Goal: Information Seeking & Learning: Compare options

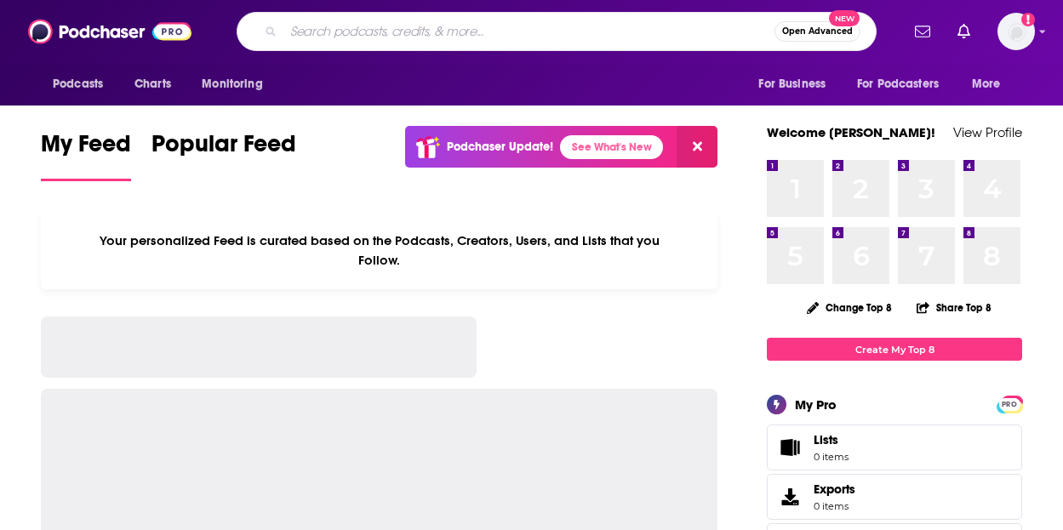
click at [364, 36] on input "Search podcasts, credits, & more..." at bounding box center [529, 31] width 491 height 27
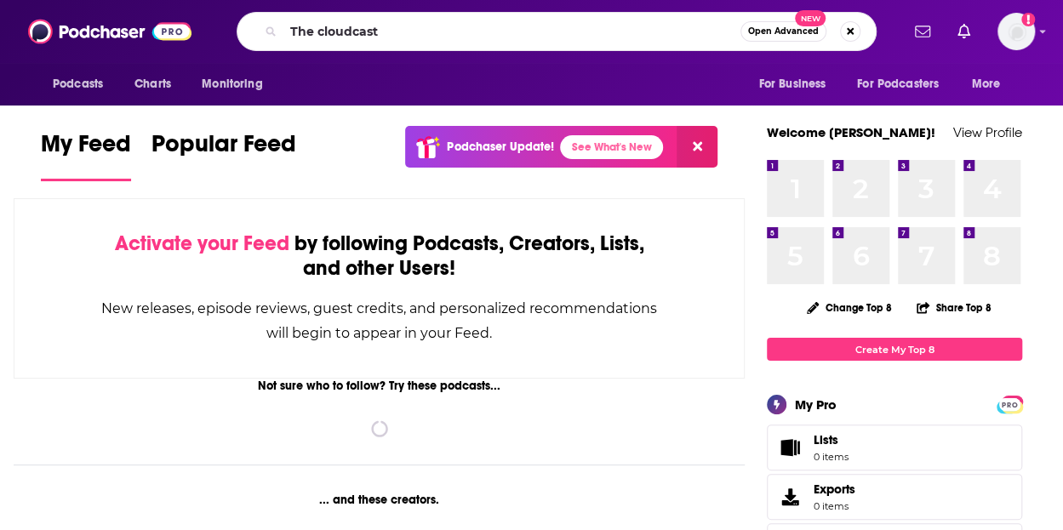
type input "The cloudcast"
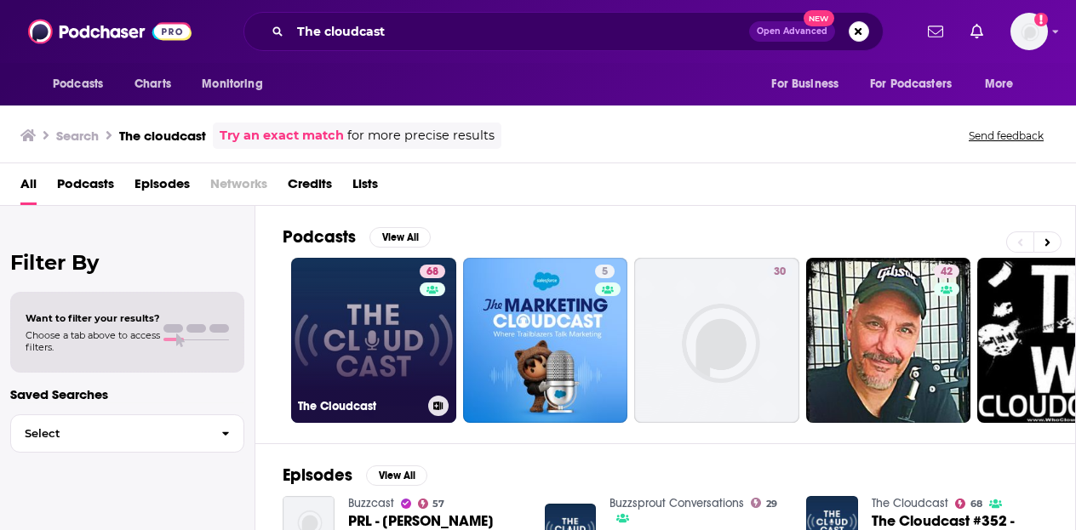
click at [381, 301] on link "68 The Cloudcast" at bounding box center [373, 340] width 165 height 165
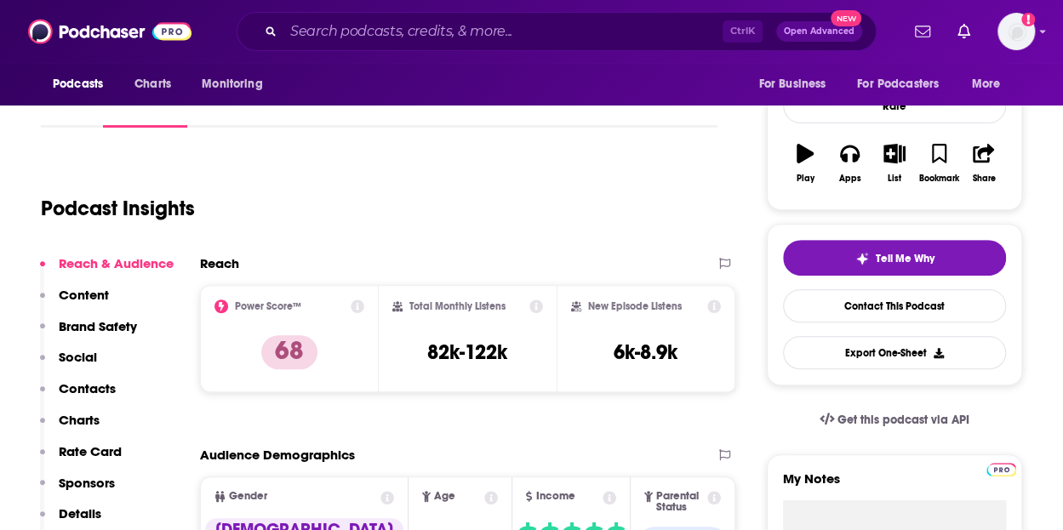
scroll to position [280, 0]
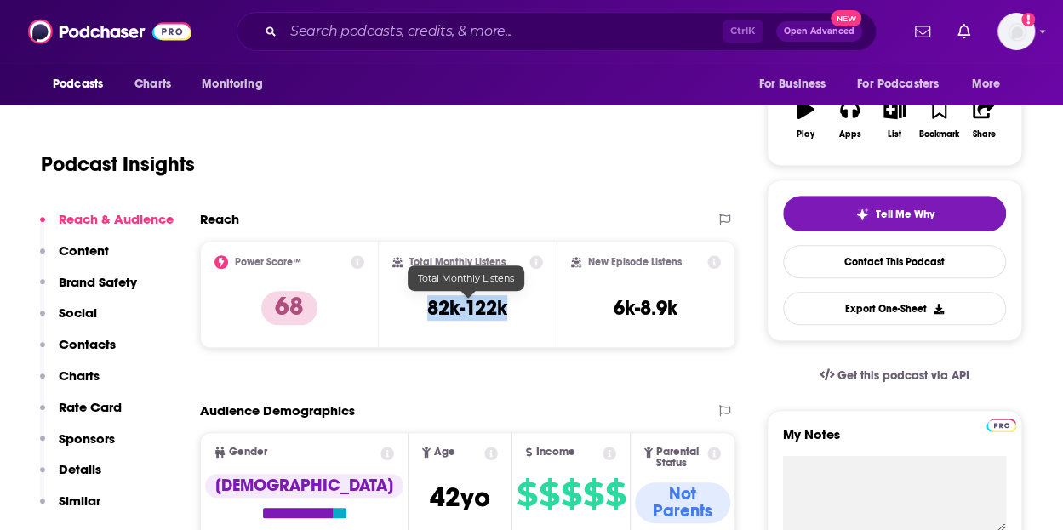
drag, startPoint x: 512, startPoint y: 311, endPoint x: 431, endPoint y: 311, distance: 80.9
click at [431, 311] on div "Total Monthly Listens 82k-122k" at bounding box center [468, 294] width 152 height 78
copy h3 "82k-122k"
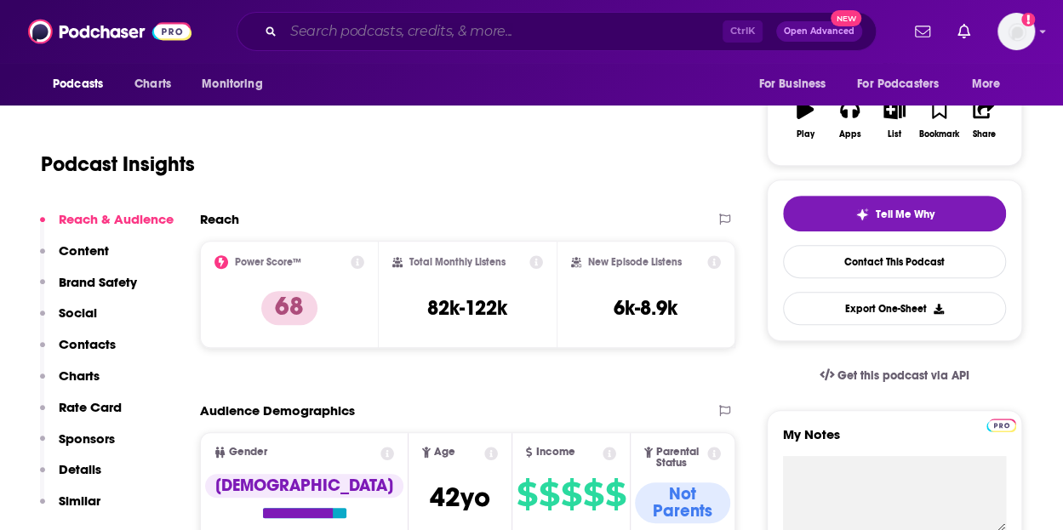
drag, startPoint x: 429, startPoint y: 37, endPoint x: 446, endPoint y: 36, distance: 17.0
click at [436, 36] on input "Search podcasts, credits, & more..." at bounding box center [503, 31] width 439 height 27
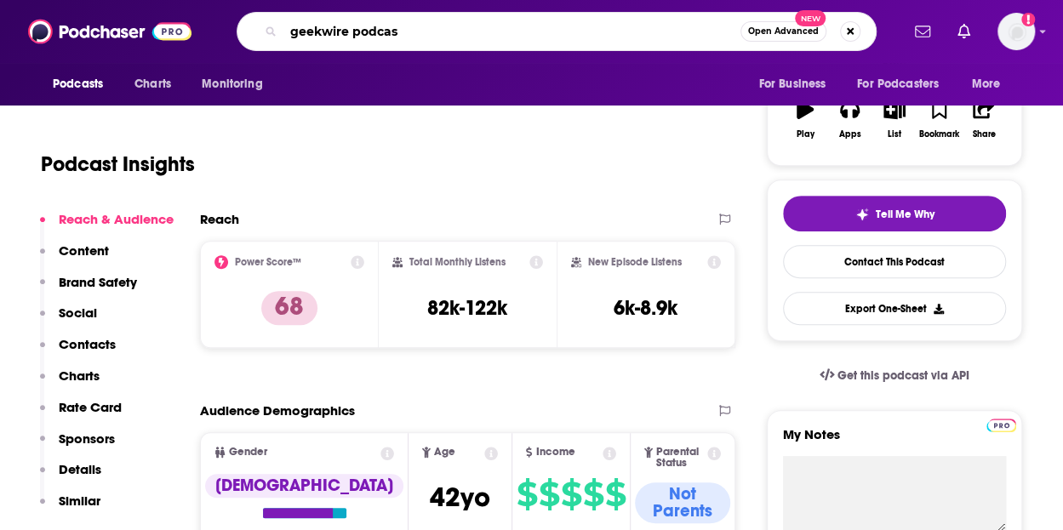
type input "geekwire podcast"
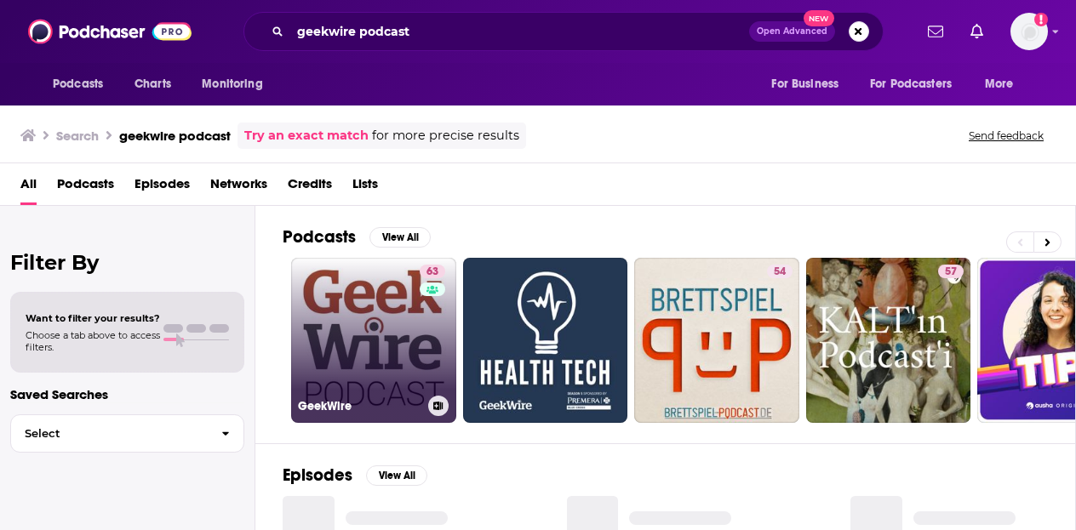
click at [310, 340] on link "63 GeekWire" at bounding box center [373, 340] width 165 height 165
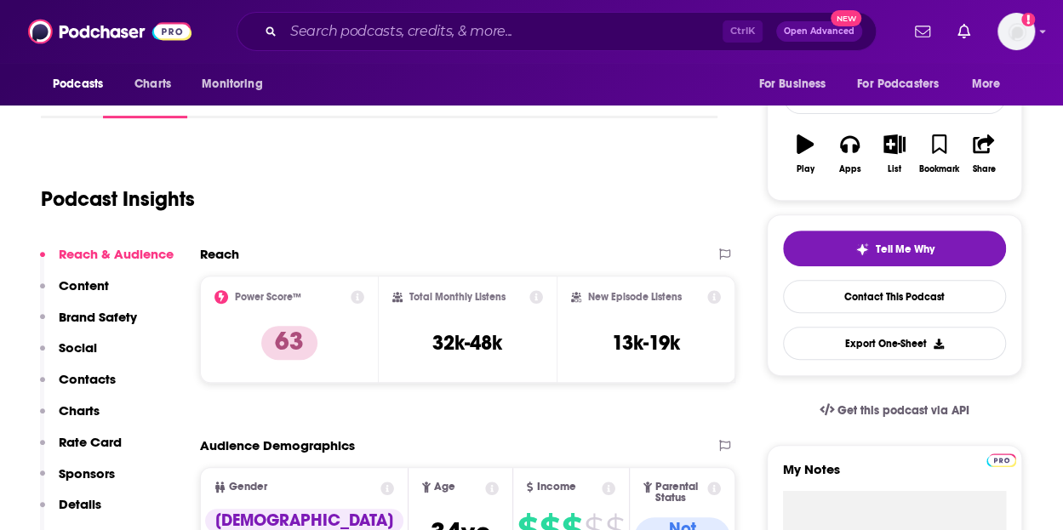
scroll to position [297, 0]
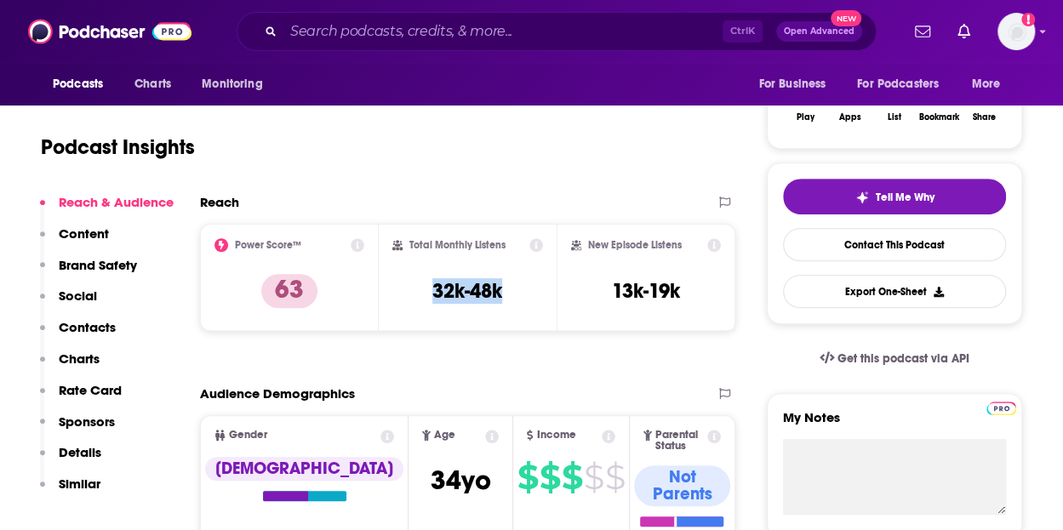
drag, startPoint x: 461, startPoint y: 290, endPoint x: 426, endPoint y: 290, distance: 35.8
click at [426, 290] on div "Total Monthly Listens 32k-48k" at bounding box center [468, 277] width 152 height 78
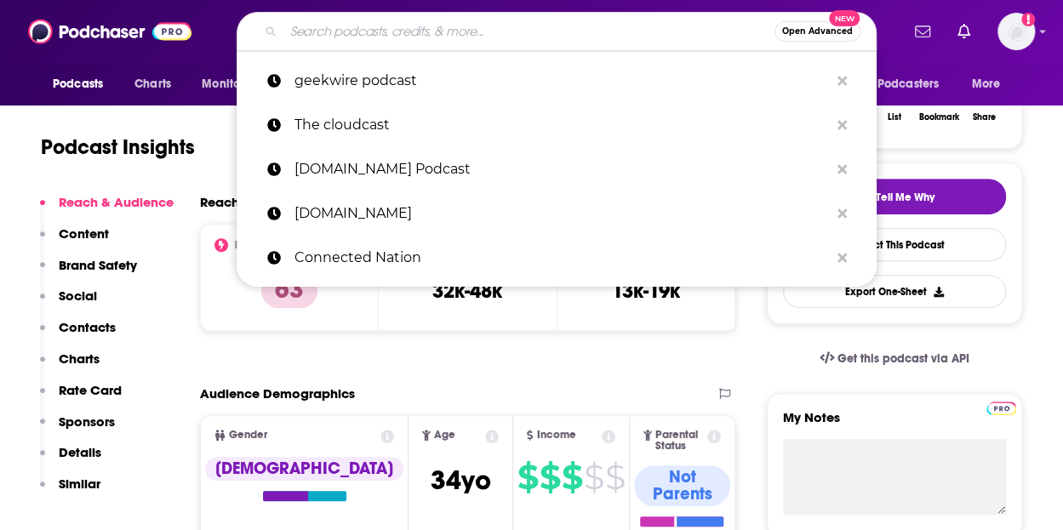
click at [406, 31] on input "Search podcasts, credits, & more..." at bounding box center [529, 31] width 491 height 27
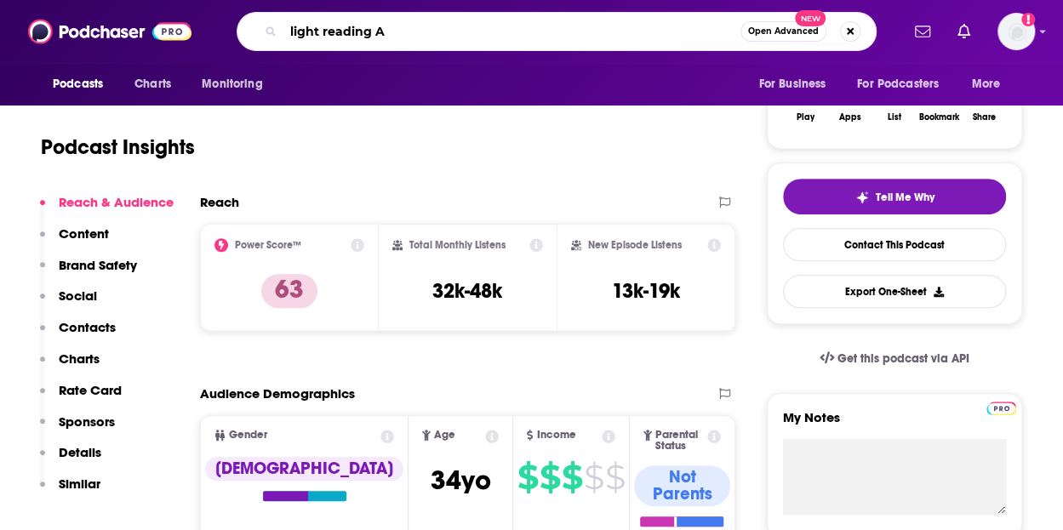
type input "light reading AI"
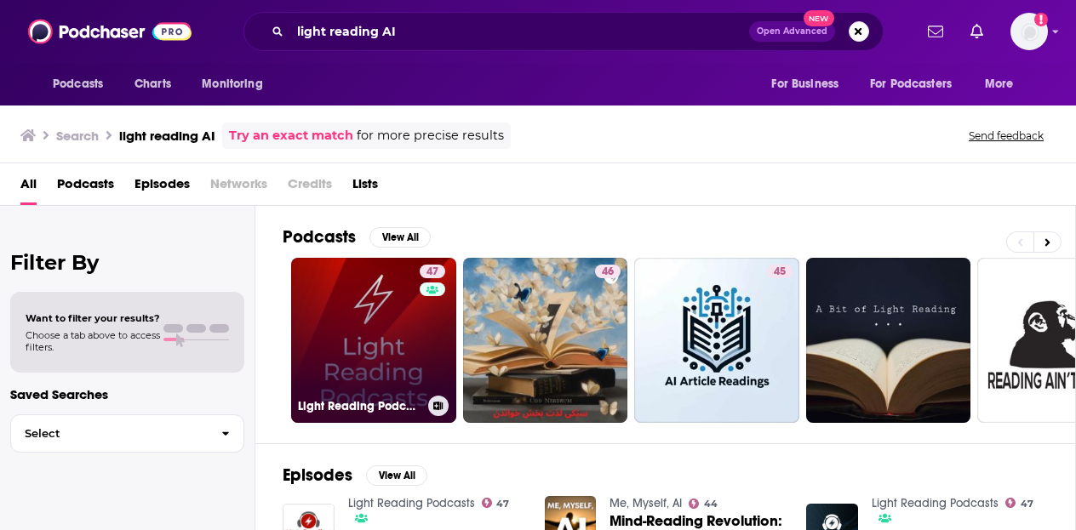
click at [338, 290] on link "47 Light Reading Podcasts" at bounding box center [373, 340] width 165 height 165
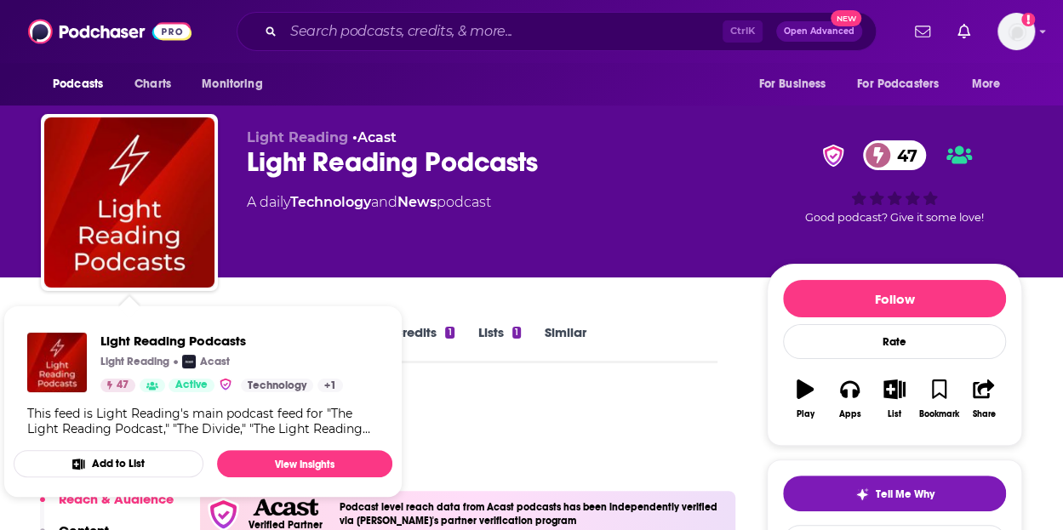
click at [330, 383] on link "+ 1" at bounding box center [331, 386] width 26 height 14
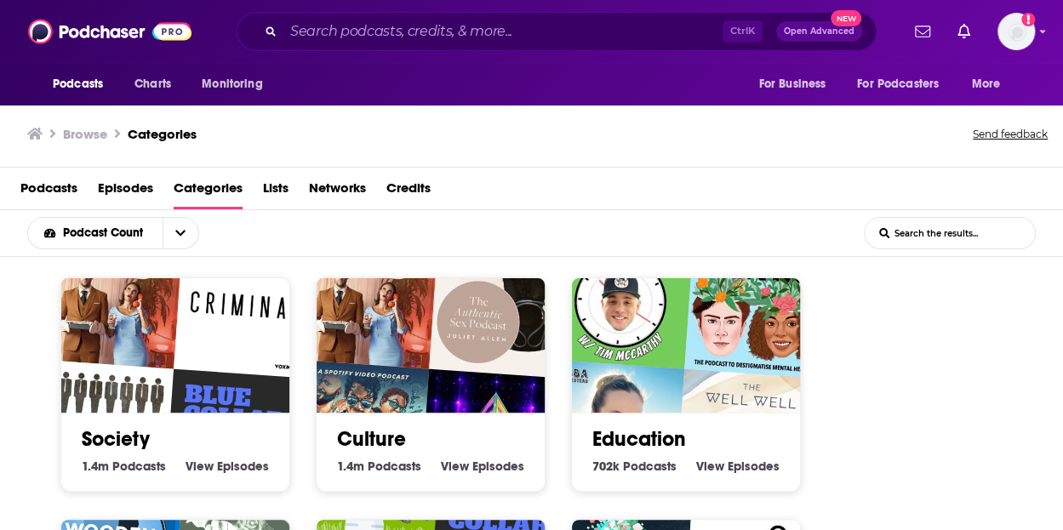
click at [48, 186] on span "Podcasts" at bounding box center [48, 192] width 57 height 35
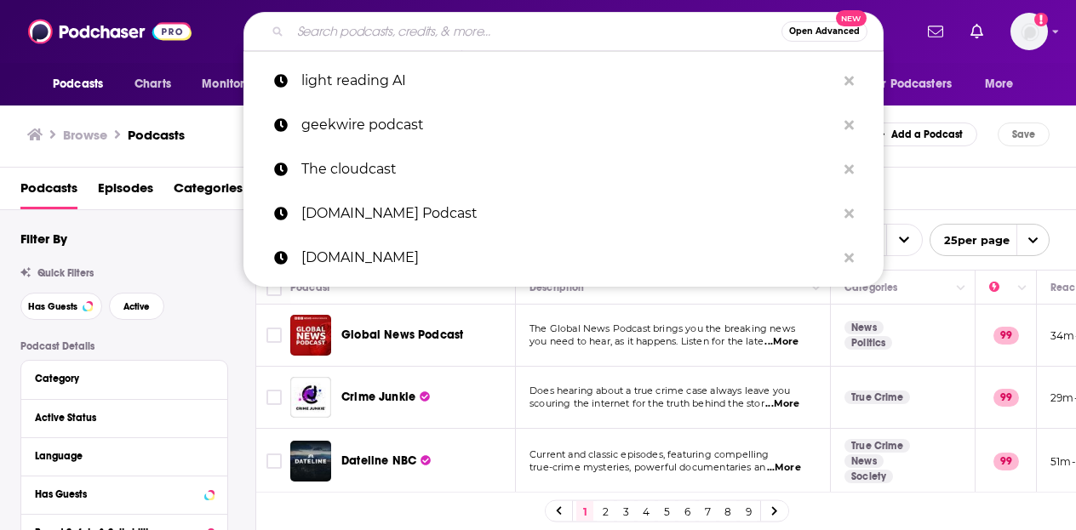
click at [365, 33] on input "Search podcasts, credits, & more..." at bounding box center [535, 31] width 491 height 27
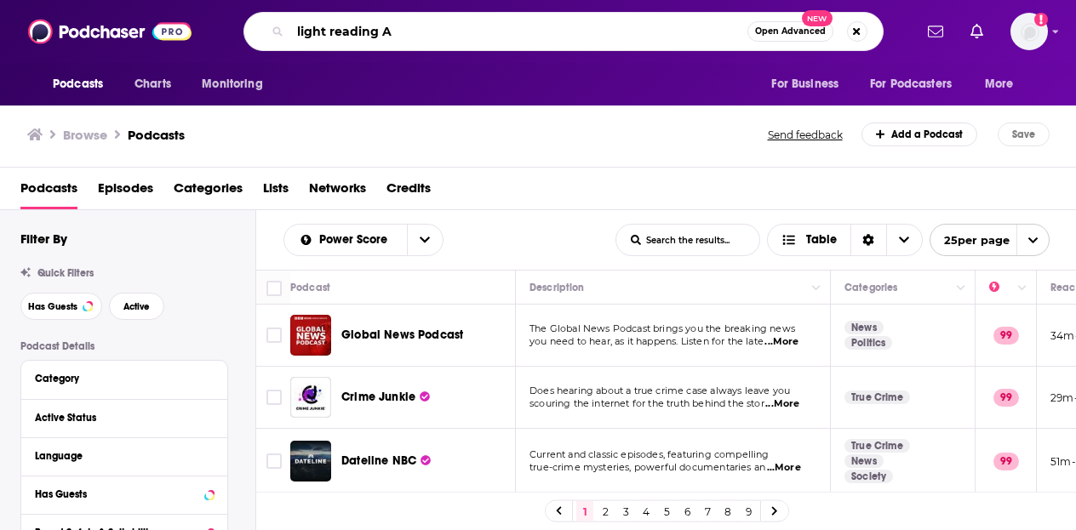
type input "light reading AI"
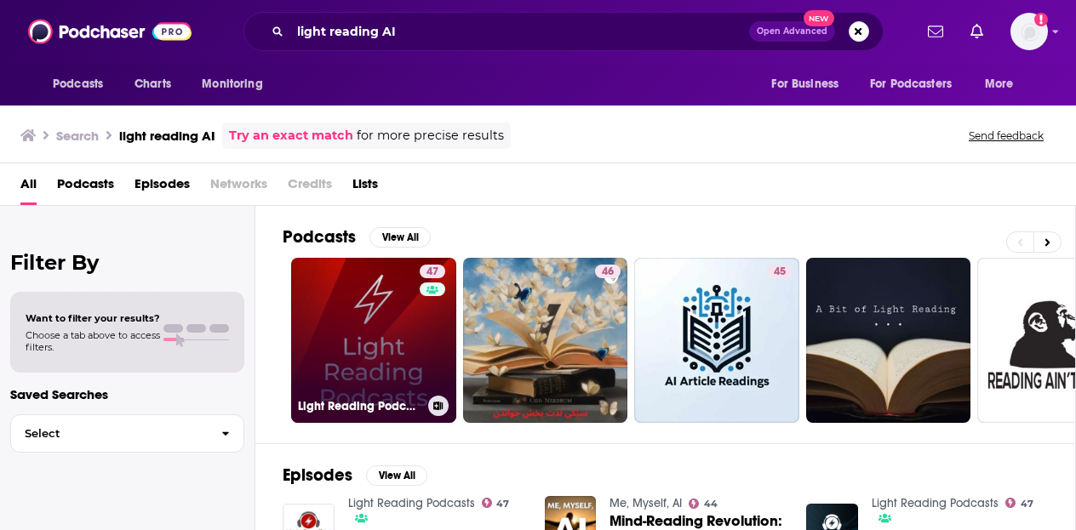
click at [392, 332] on link "47 Light Reading Podcasts" at bounding box center [373, 340] width 165 height 165
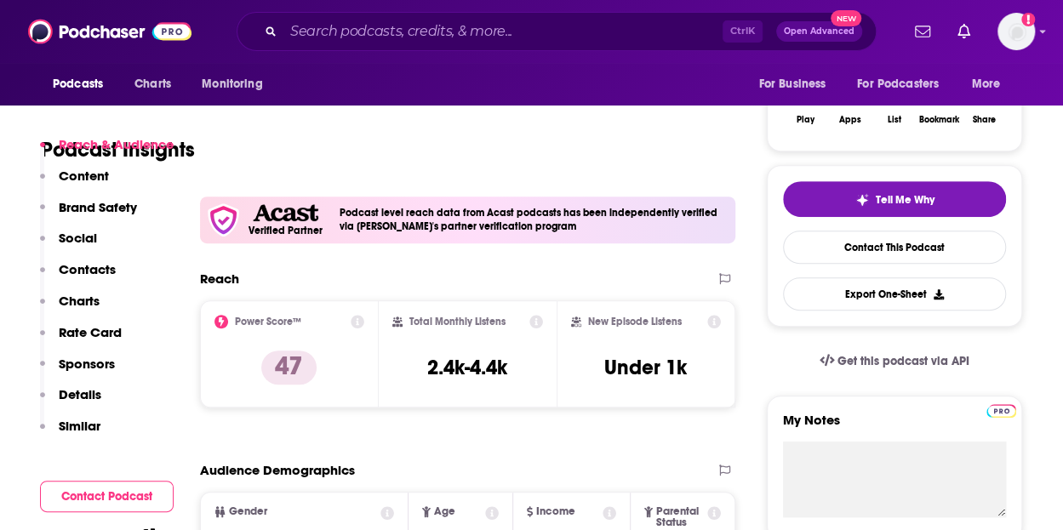
scroll to position [496, 0]
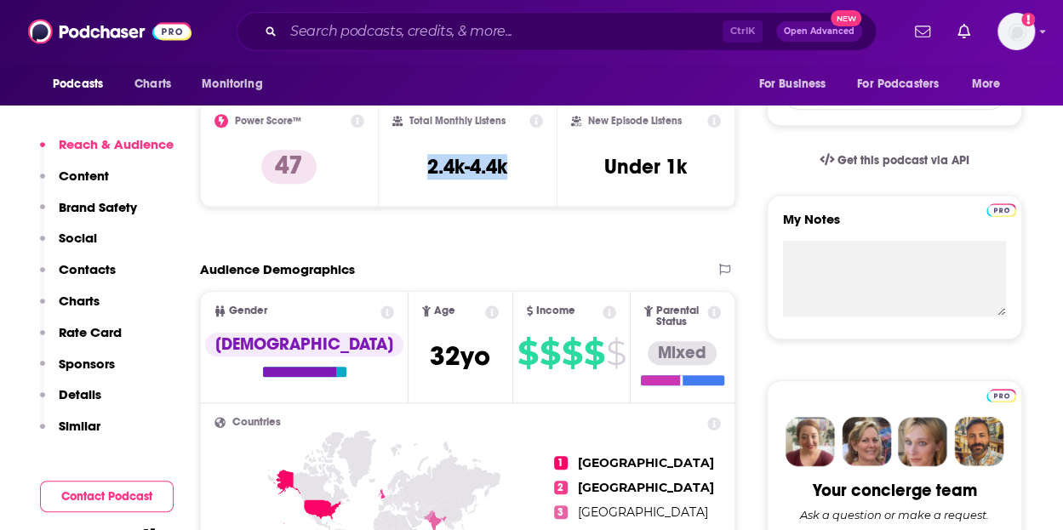
drag, startPoint x: 513, startPoint y: 163, endPoint x: 423, endPoint y: 164, distance: 90.3
click at [423, 164] on div "Total Monthly Listens 2.4k-4.4k" at bounding box center [468, 153] width 152 height 78
copy h3 "2.4k-4.4k"
click at [375, 28] on input "Search podcasts, credits, & more..." at bounding box center [503, 31] width 439 height 27
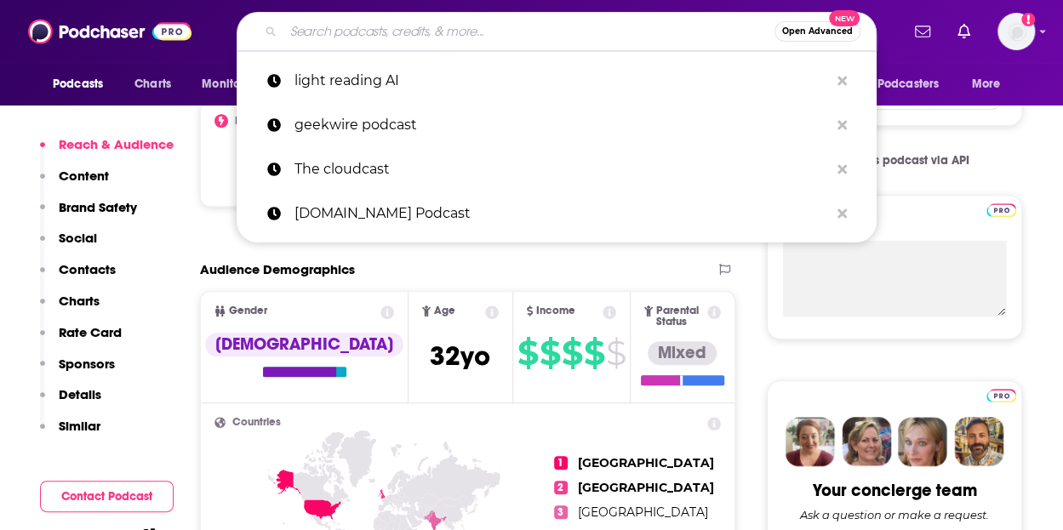
paste input "Me, Myself & AI"
type input "Me, Myself & AI"
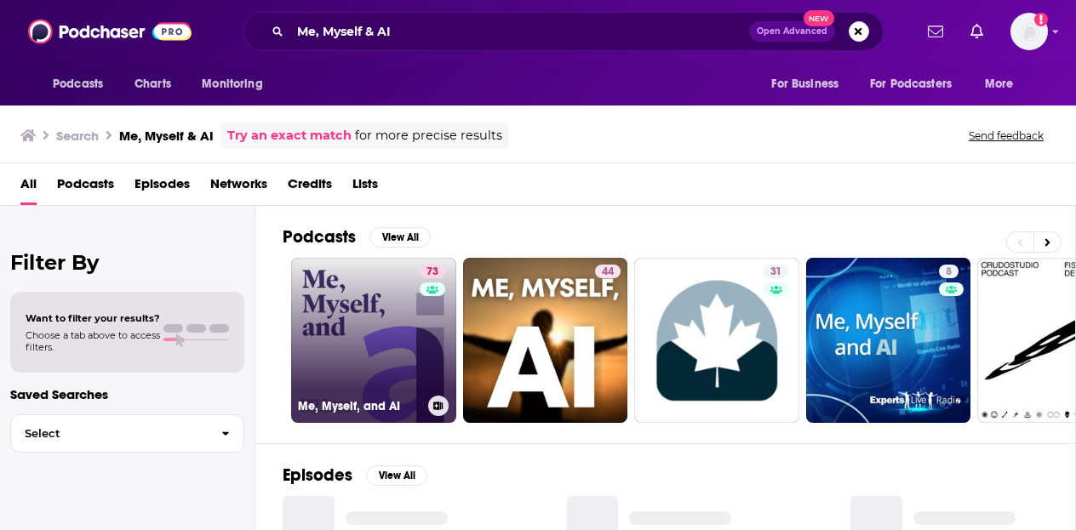
click at [341, 319] on link "73 Me, Myself, and AI" at bounding box center [373, 340] width 165 height 165
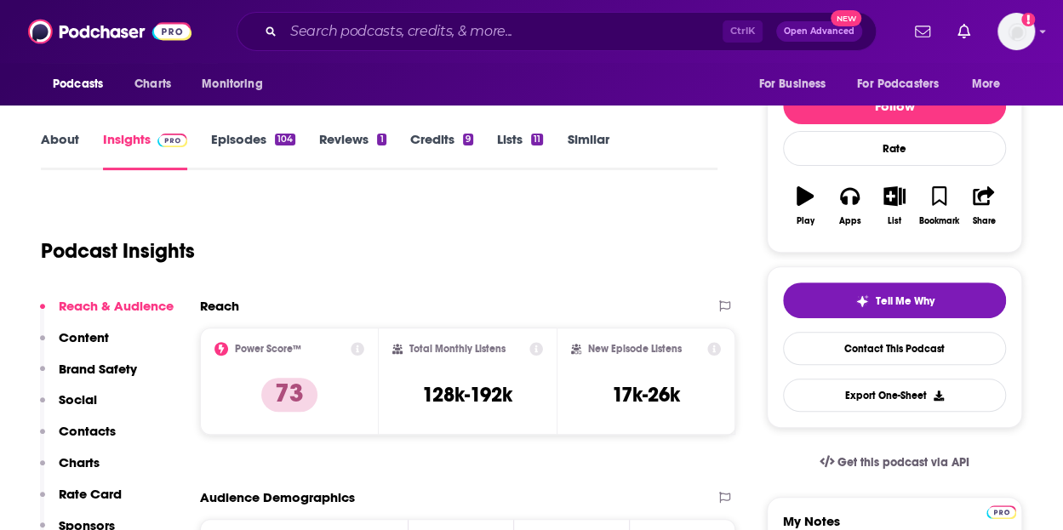
scroll to position [237, 0]
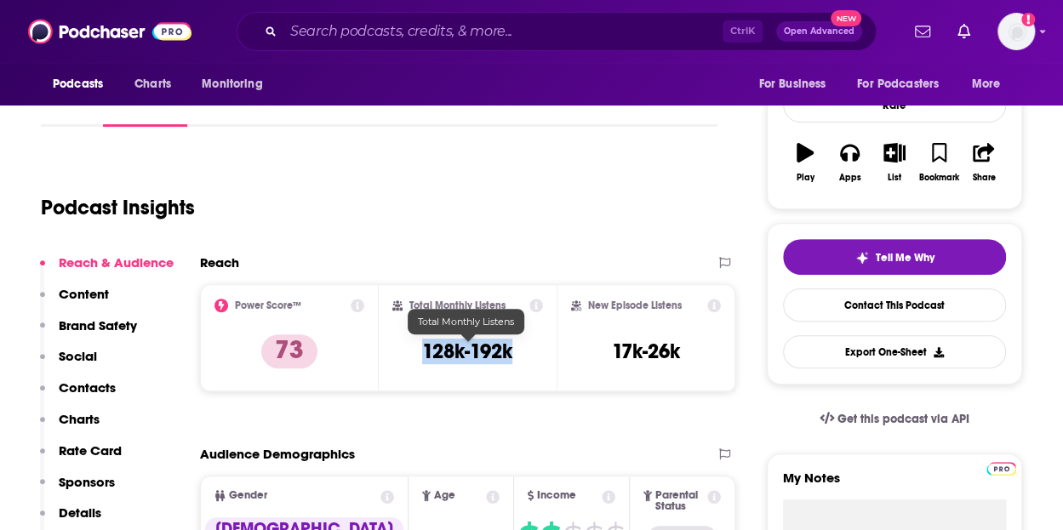
drag, startPoint x: 514, startPoint y: 353, endPoint x: 424, endPoint y: 353, distance: 90.2
click at [424, 353] on div "Total Monthly Listens 128k-192k" at bounding box center [468, 338] width 152 height 78
copy h3 "128k-192k"
